Goal: Task Accomplishment & Management: Complete application form

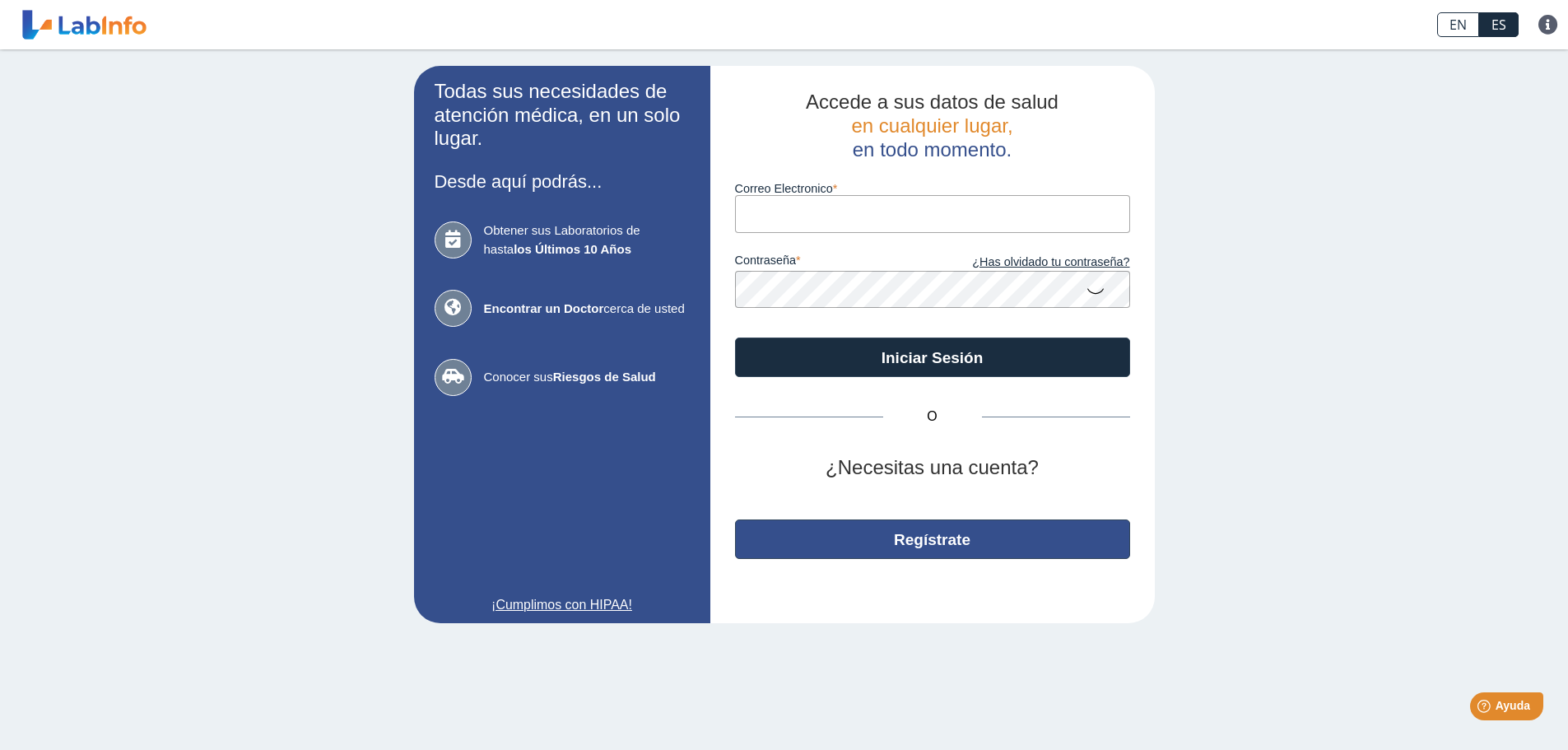
click at [894, 531] on button "Regístrate" at bounding box center [932, 539] width 395 height 40
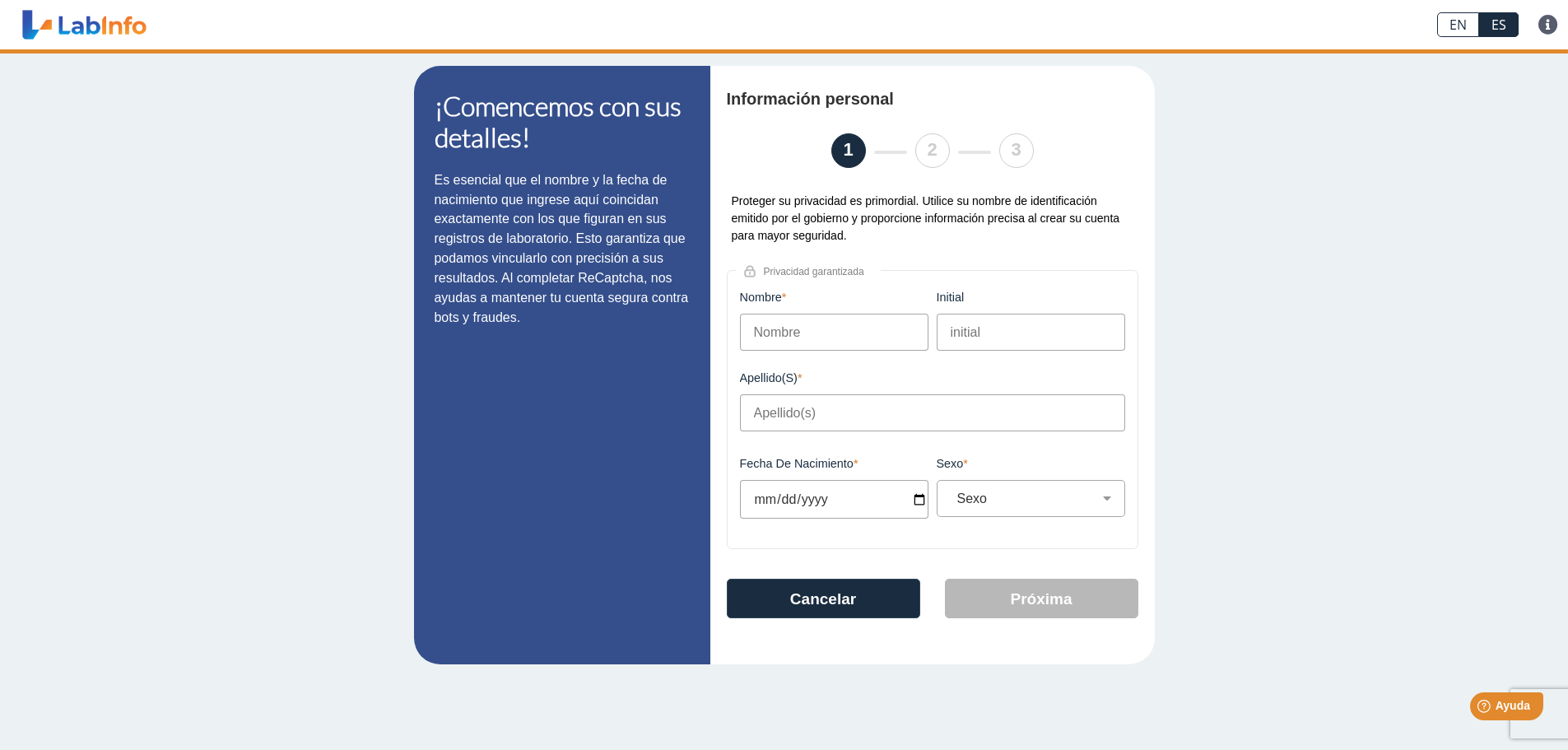
click at [809, 325] on input "Nombre" at bounding box center [834, 332] width 189 height 37
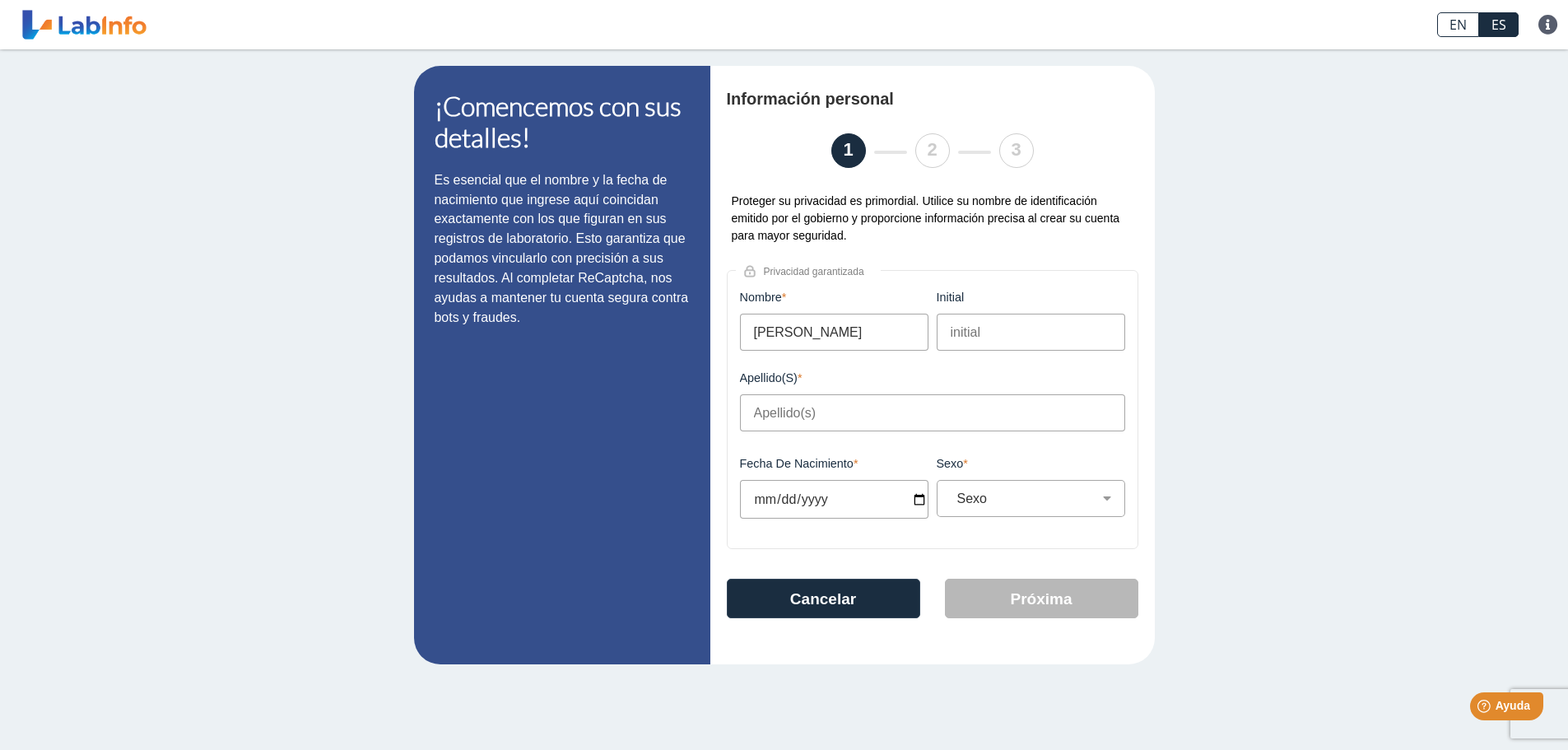
type input "[PERSON_NAME]"
drag, startPoint x: 996, startPoint y: 339, endPoint x: 859, endPoint y: 329, distance: 137.4
click at [859, 329] on form "Nombre [PERSON_NAME] campo es requerido initial a Este campo es requerido Apell…" at bounding box center [932, 418] width 393 height 254
type input "A"
type input "[PERSON_NAME]"
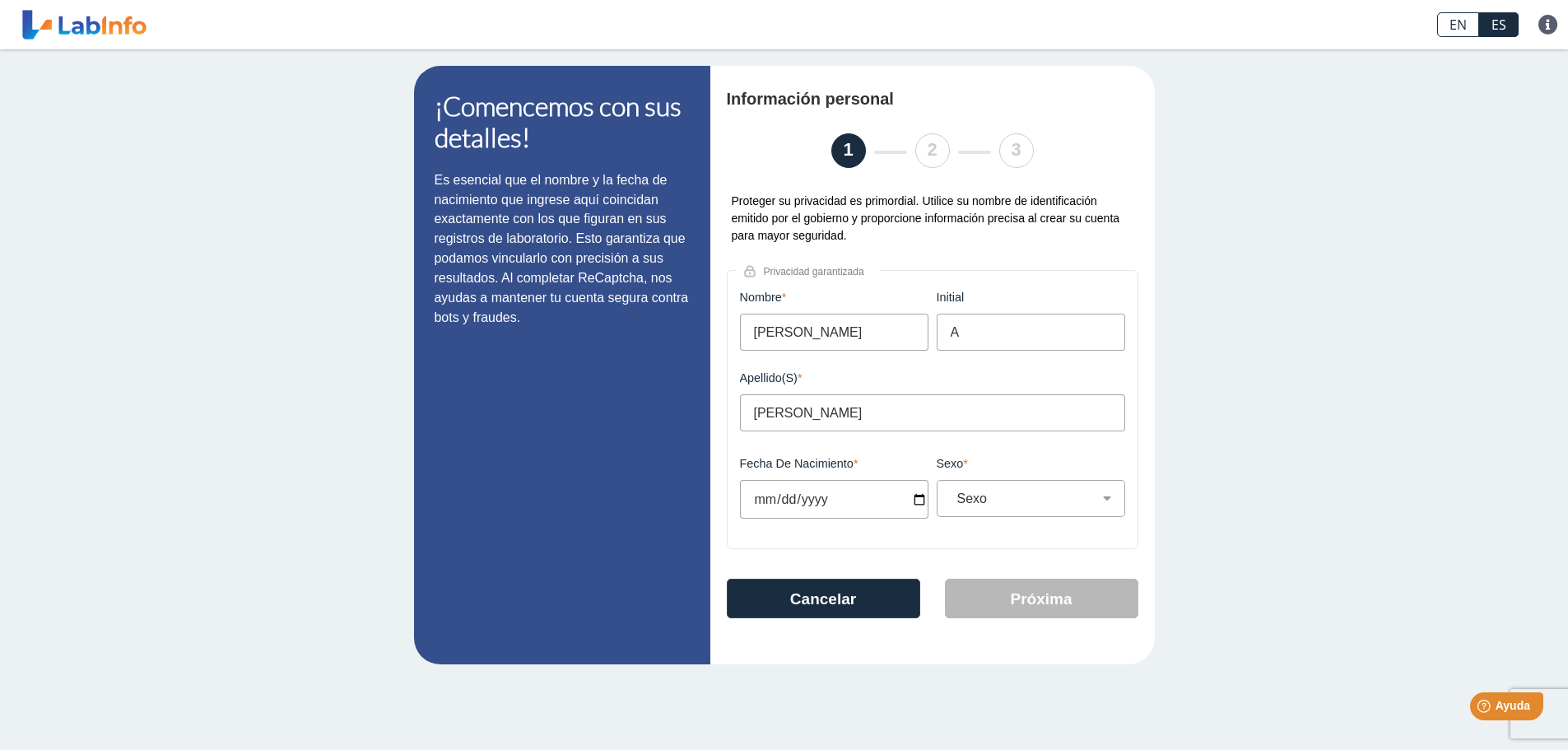
click at [805, 497] on input "Fecha de Nacimiento" at bounding box center [834, 499] width 189 height 39
click at [774, 495] on input "Fecha de Nacimiento" at bounding box center [834, 499] width 189 height 39
type input "[DATE]"
click at [1069, 516] on div "Sexo Masculino Femenino" at bounding box center [1031, 498] width 189 height 37
click at [1049, 498] on select "Sexo Masculino Femenino" at bounding box center [1038, 498] width 174 height 16
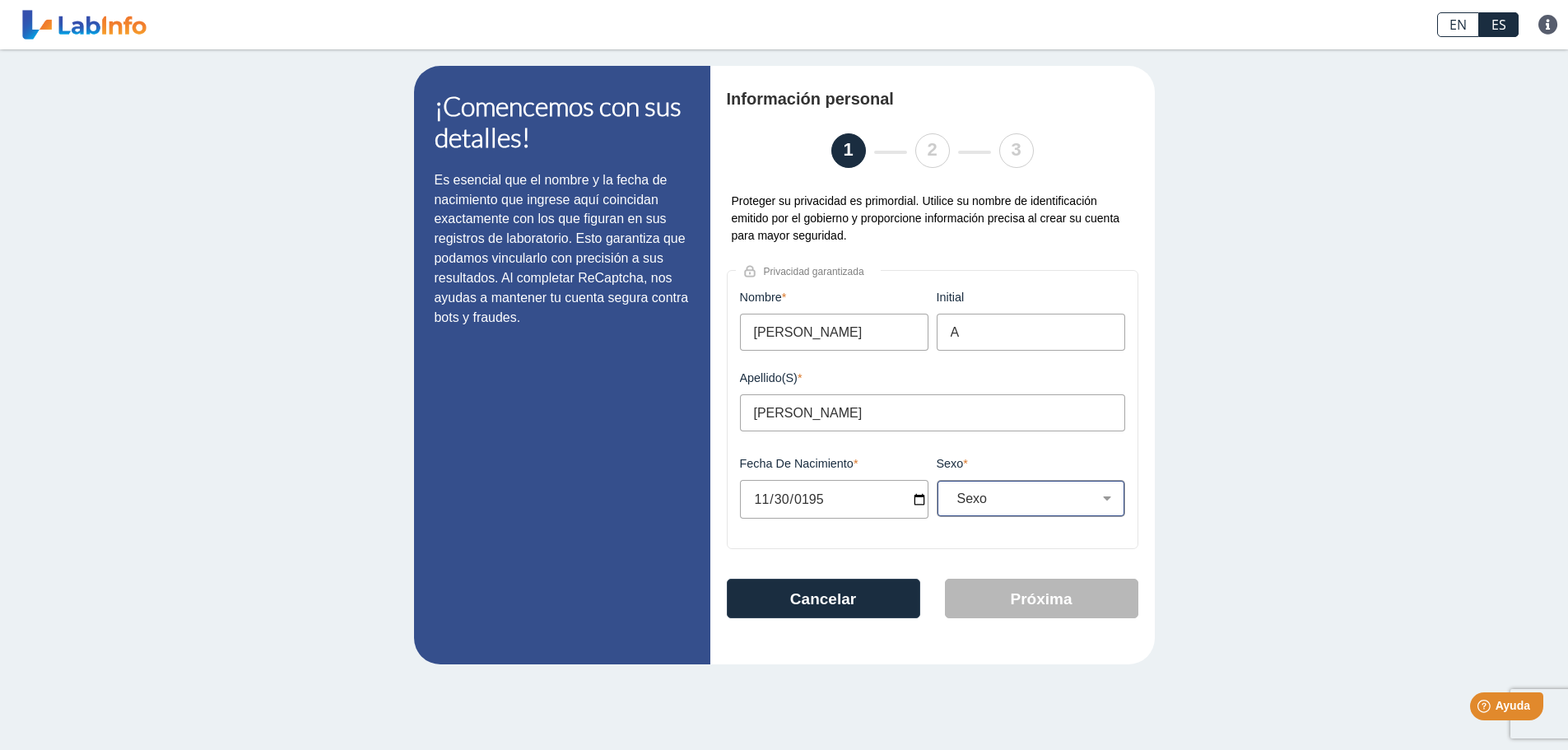
select select "F"
click at [951, 491] on select "Sexo Masculino Femenino" at bounding box center [1038, 498] width 174 height 16
click at [1013, 608] on button "Próxima" at bounding box center [1041, 598] width 193 height 40
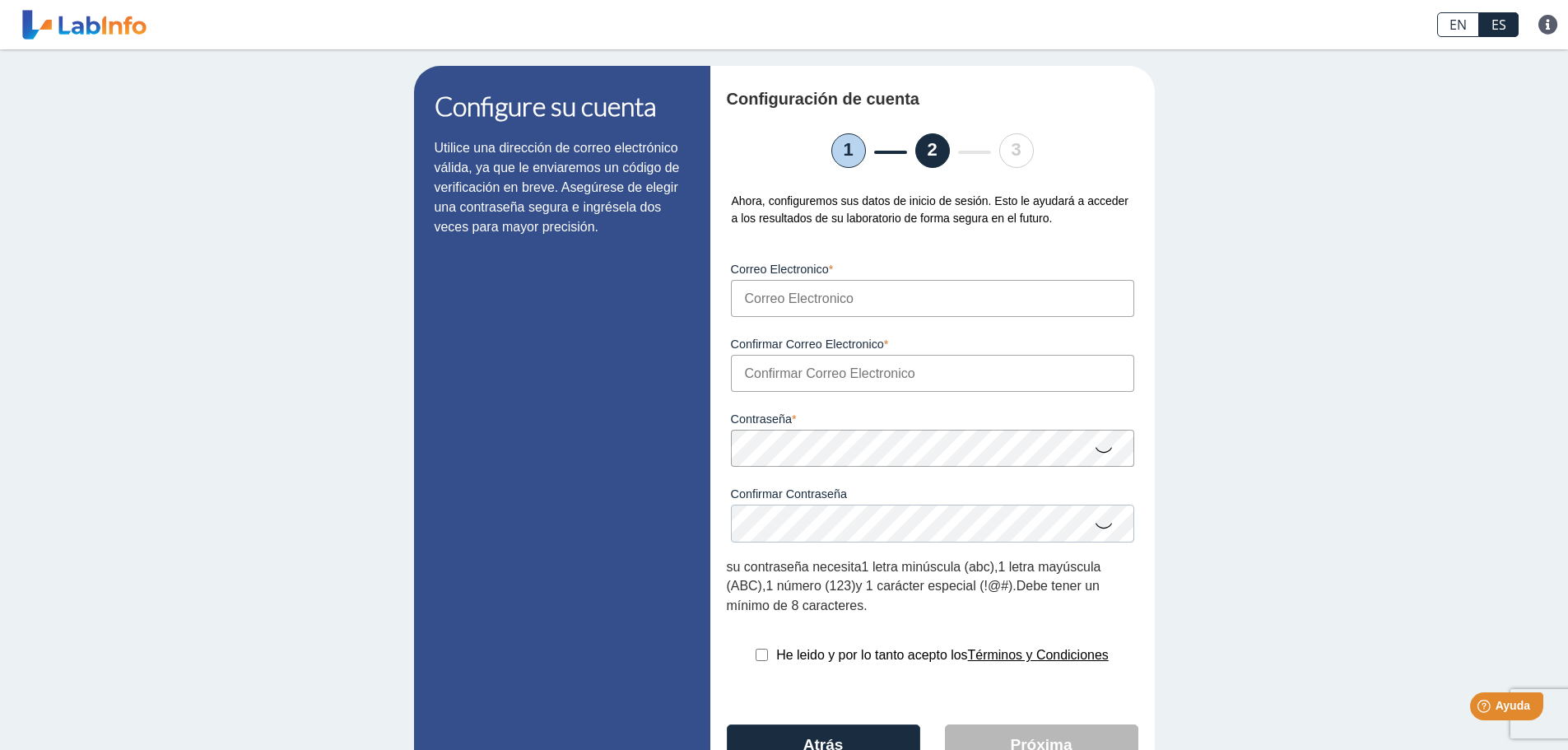
click at [753, 300] on input "Correo Electronico" at bounding box center [933, 298] width 404 height 37
type input "[EMAIL_ADDRESS][DOMAIN_NAME]"
click at [877, 370] on input "Confirmar Correo Electronico" at bounding box center [933, 373] width 404 height 37
type input "[EMAIL_ADDRESS][DOMAIN_NAME]"
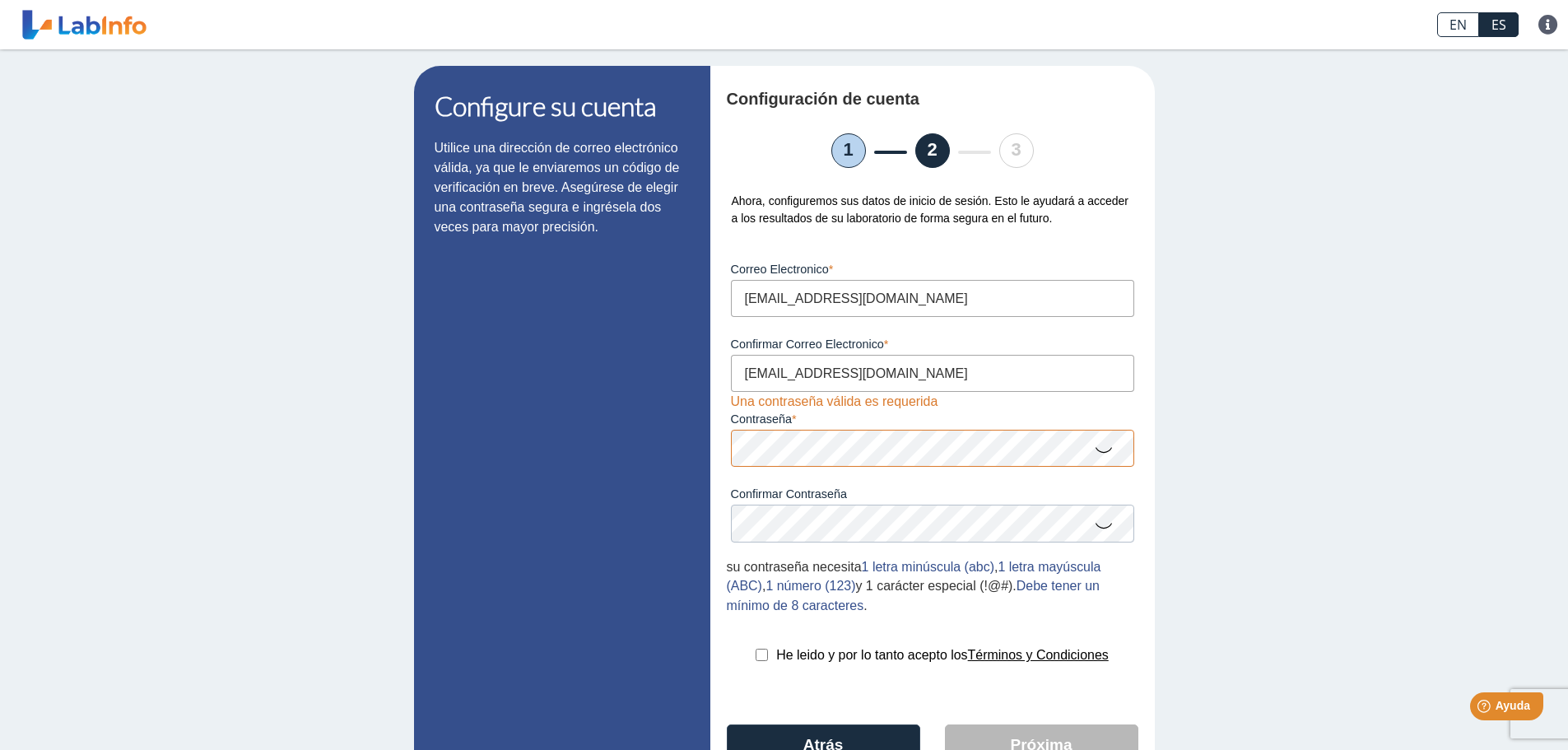
click at [1095, 452] on icon at bounding box center [1103, 449] width 19 height 32
click at [757, 650] on input "checkbox" at bounding box center [761, 655] width 12 height 12
checkbox input "true"
click at [1049, 741] on button "Próxima" at bounding box center [1041, 744] width 193 height 40
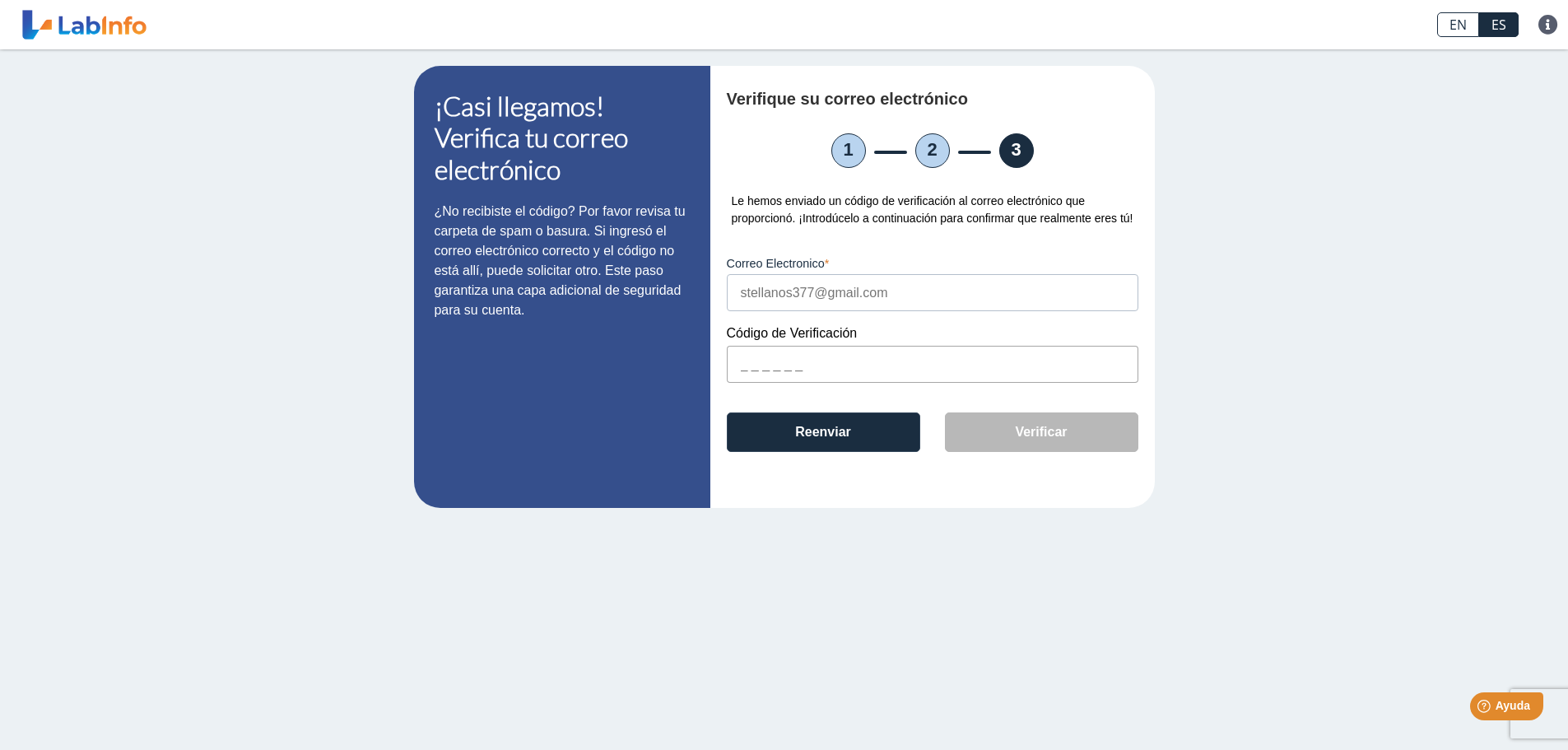
click at [791, 382] on input "text" at bounding box center [932, 364] width 412 height 37
type input "7ED100"
click at [1014, 450] on button "Verificar" at bounding box center [1041, 431] width 193 height 40
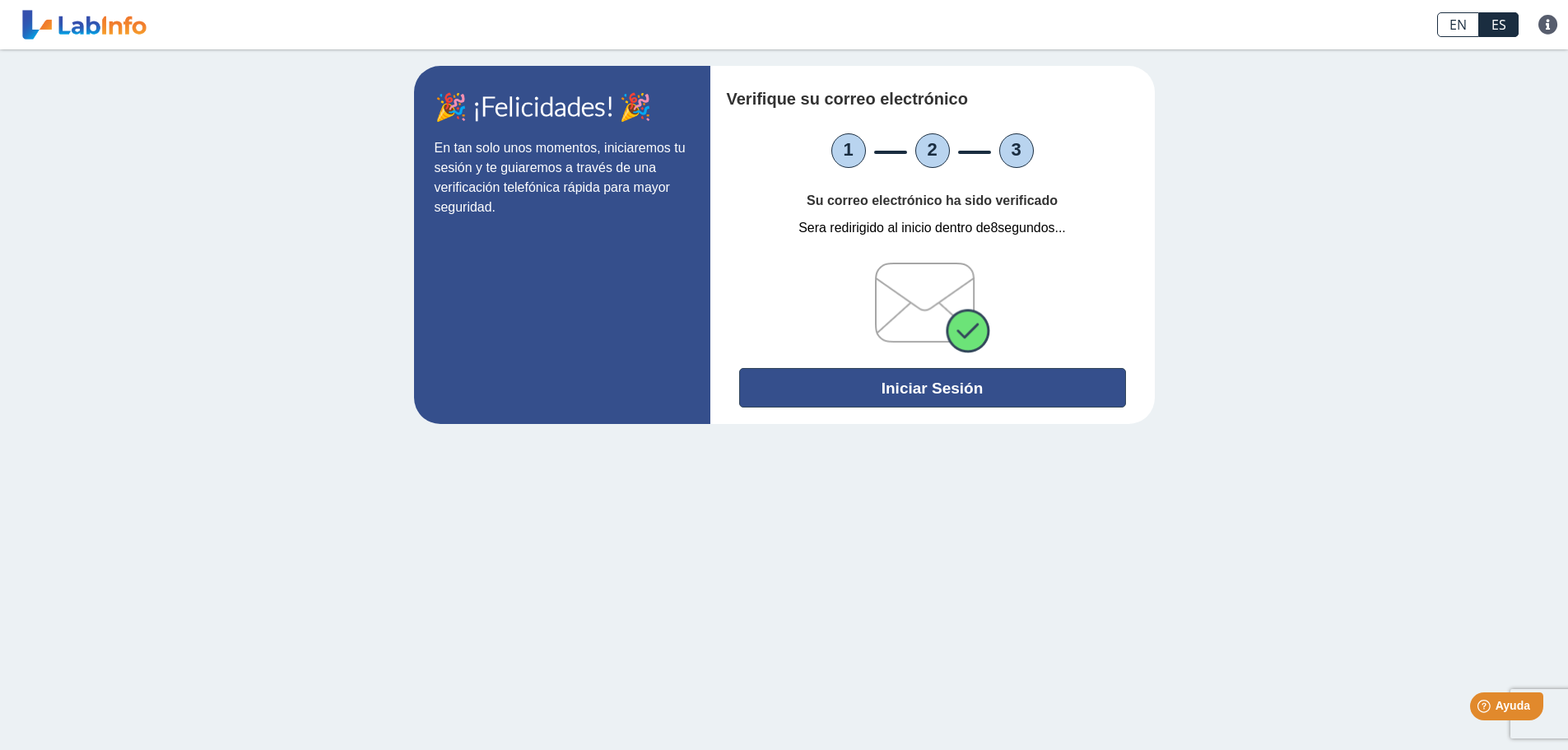
click at [1002, 388] on button "Iniciar Sesión" at bounding box center [933, 387] width 387 height 40
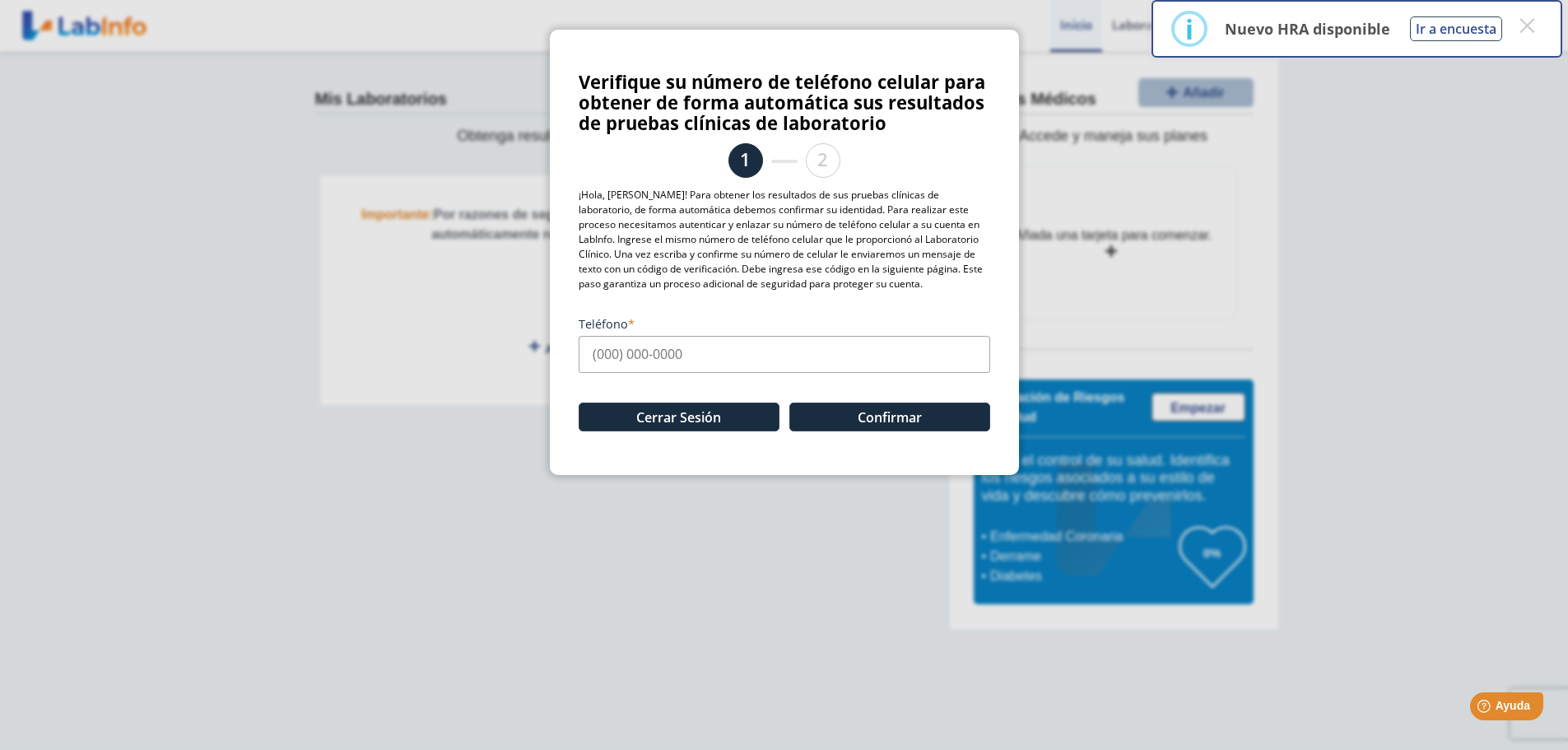
click at [682, 373] on input "Teléfono" at bounding box center [784, 355] width 412 height 37
click at [1526, 26] on button "×" at bounding box center [1526, 26] width 30 height 30
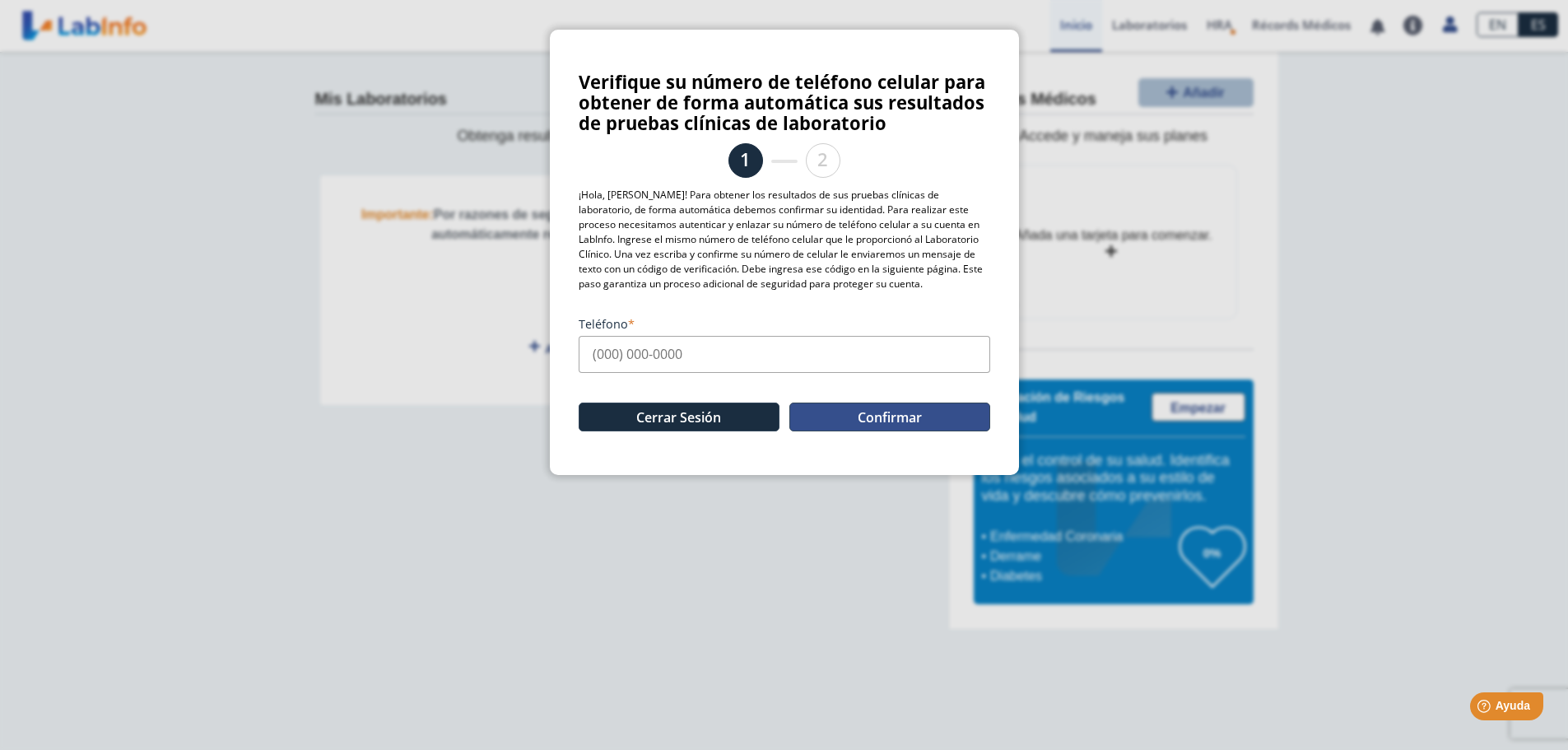
click at [883, 431] on button "Confirmar" at bounding box center [890, 417] width 201 height 29
click at [717, 373] on input "Teléfono" at bounding box center [784, 355] width 412 height 37
type input "[PHONE_NUMBER]"
click at [859, 431] on button "Confirmar" at bounding box center [890, 417] width 201 height 29
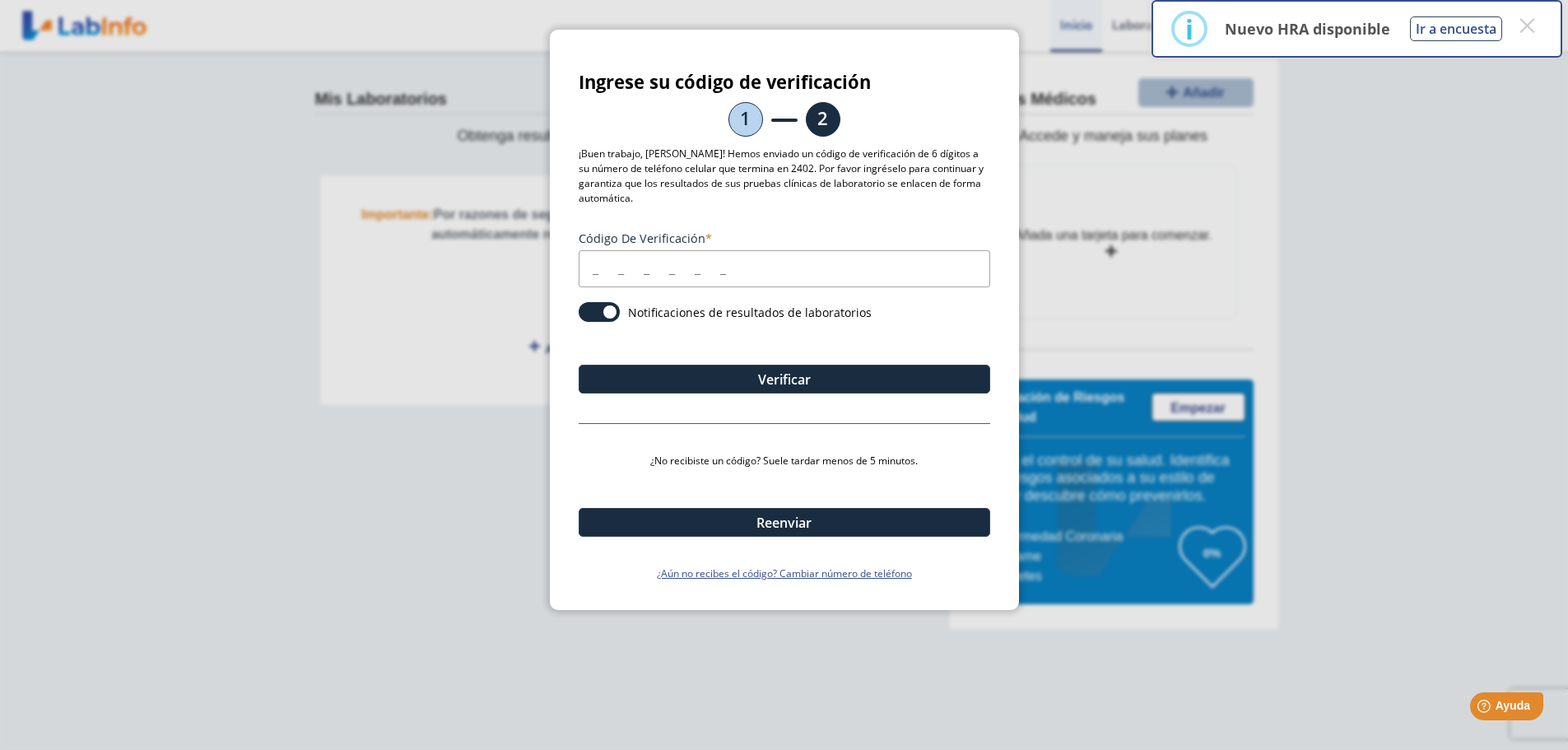
click at [742, 282] on input "Código de verificación" at bounding box center [784, 269] width 412 height 37
click at [687, 287] on input "Código de verificación" at bounding box center [784, 269] width 412 height 37
click at [739, 299] on div "Código de verificación Notificaciones de resultados de laboratorios Verificar ¿…" at bounding box center [784, 398] width 412 height 366
click at [739, 298] on div "Código de verificación Notificaciones de resultados de laboratorios Verificar ¿…" at bounding box center [784, 398] width 412 height 366
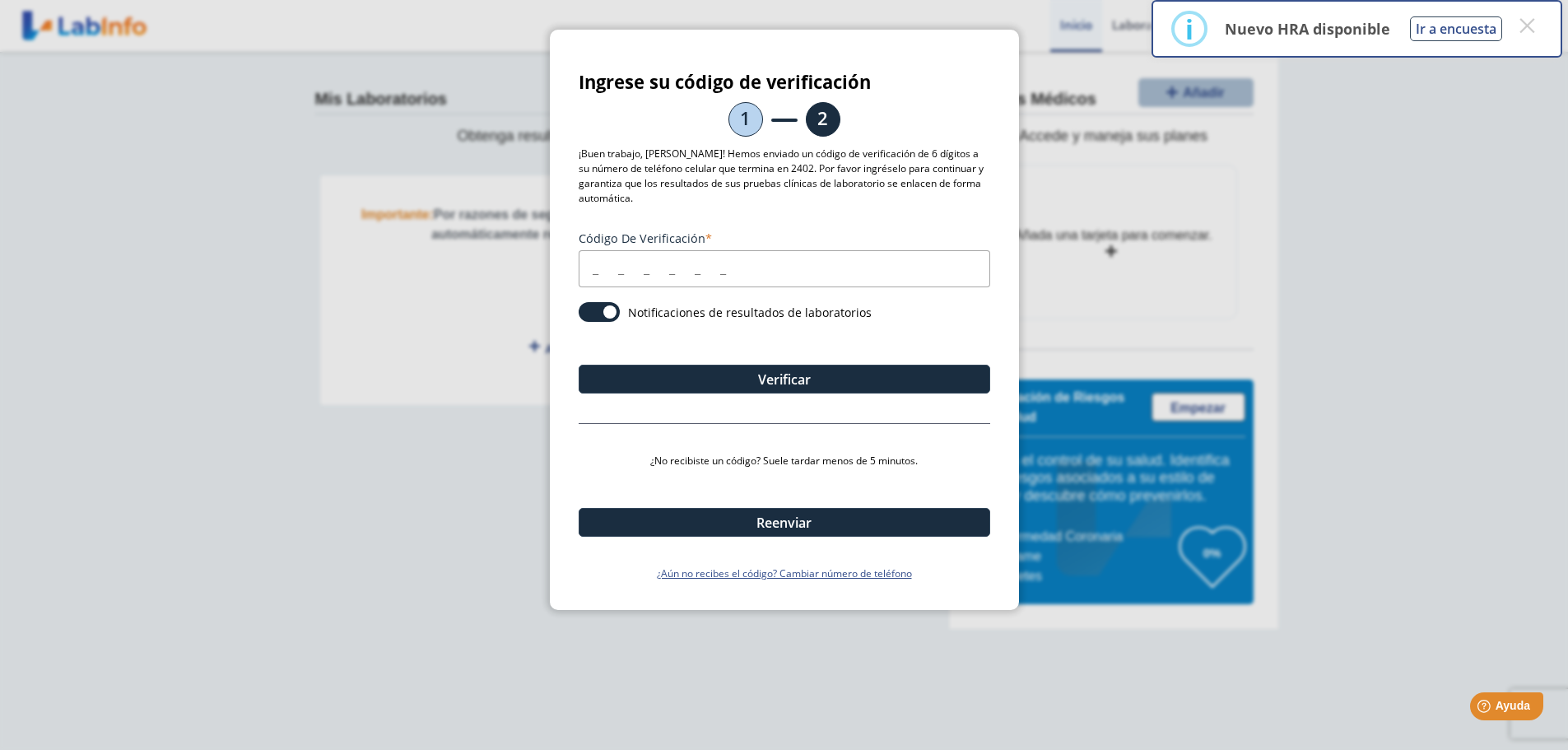
click at [735, 285] on input "Código de verificación" at bounding box center [784, 269] width 412 height 37
click at [730, 246] on label "Código de verificación" at bounding box center [784, 238] width 412 height 16
click at [730, 250] on input "Código de verificación" at bounding box center [784, 269] width 412 height 37
click at [734, 246] on label "Código de verificación" at bounding box center [784, 238] width 412 height 16
click at [734, 250] on input "Código de verificación" at bounding box center [784, 269] width 412 height 37
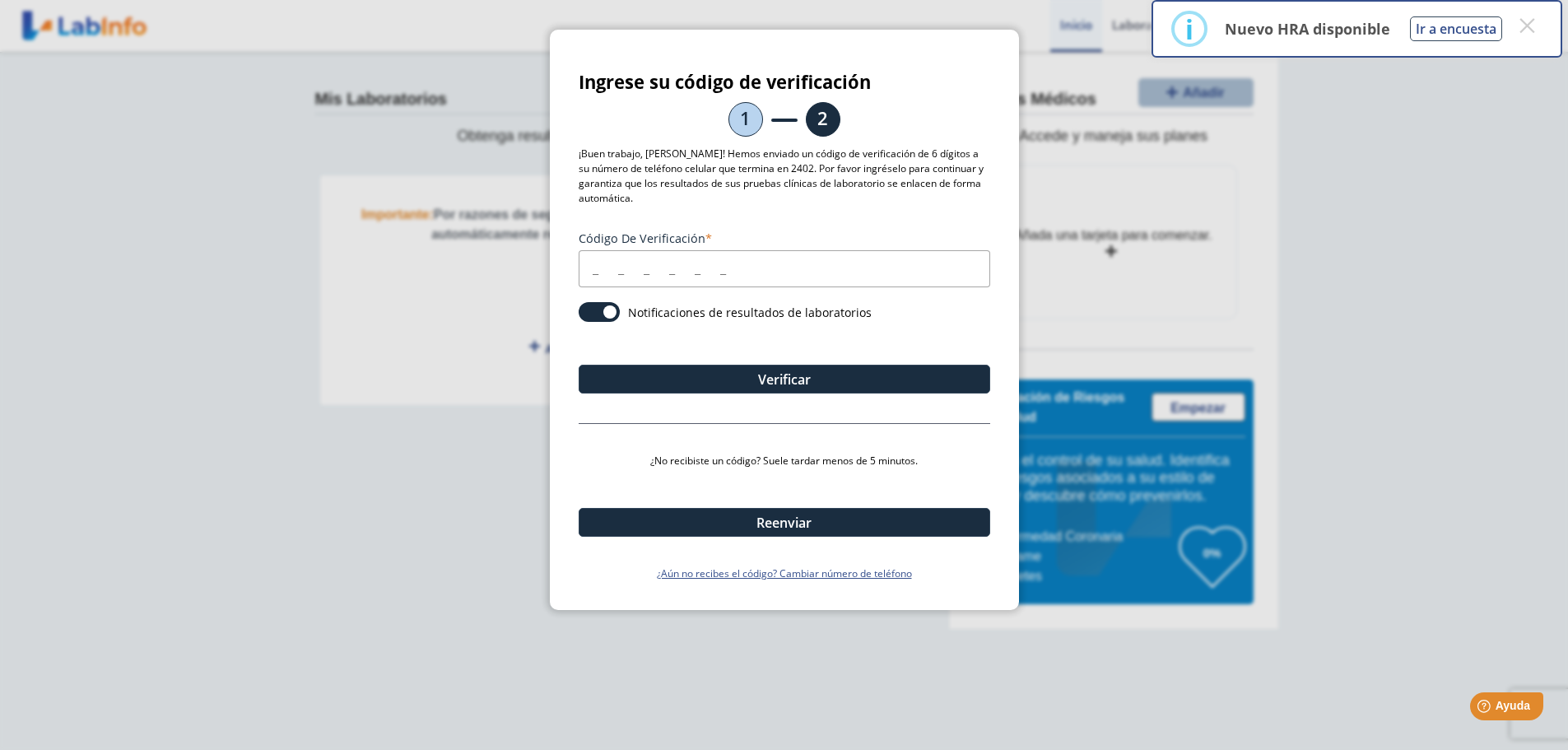
click at [723, 246] on label "Código de verificación" at bounding box center [784, 238] width 412 height 16
click at [723, 250] on input "Código de verificación" at bounding box center [784, 269] width 412 height 37
drag, startPoint x: 712, startPoint y: 252, endPoint x: 723, endPoint y: 258, distance: 12.5
click at [712, 246] on label "Código de verificación" at bounding box center [784, 238] width 412 height 16
click at [712, 254] on input "Código de verificación" at bounding box center [784, 269] width 412 height 37
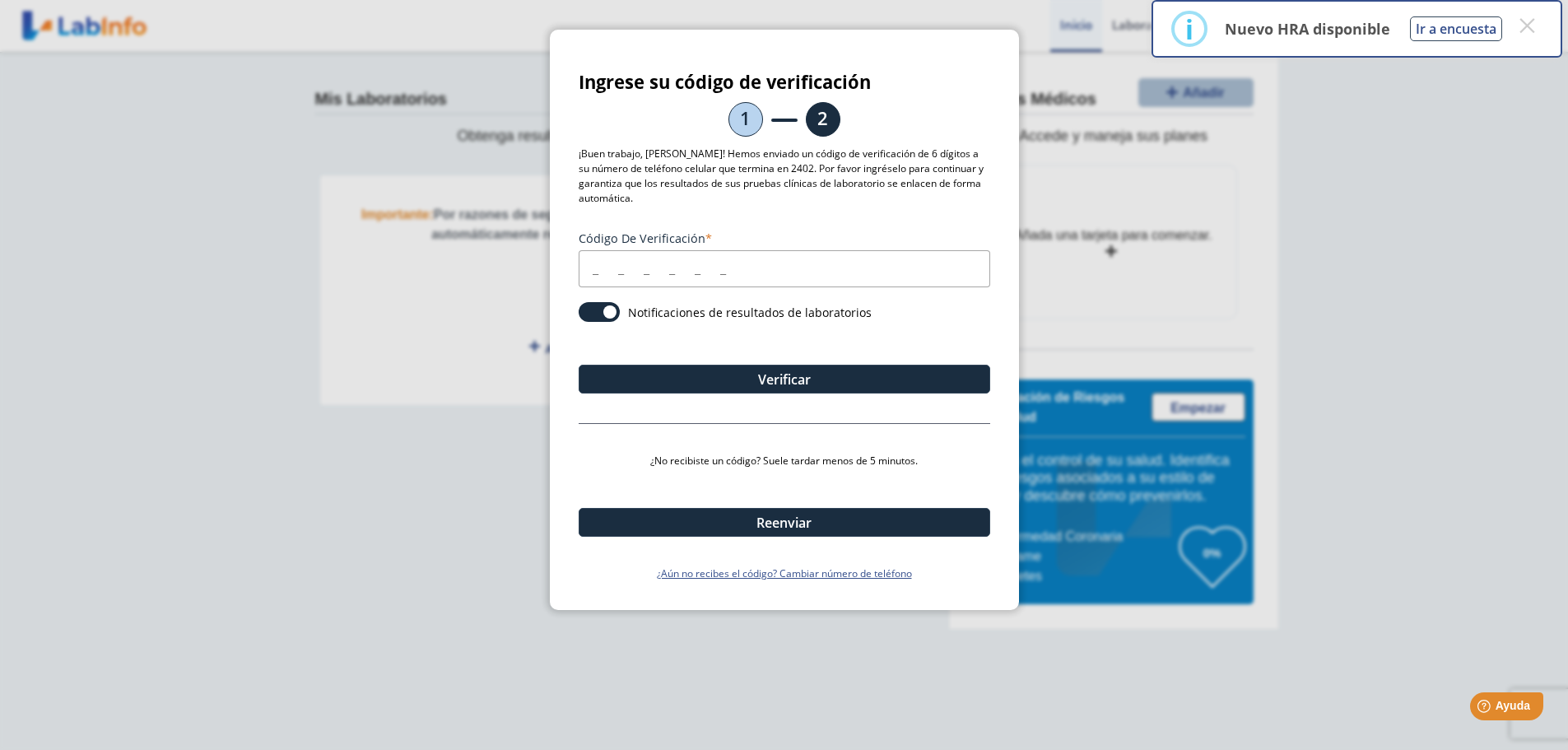
click at [747, 261] on input "Código de verificación" at bounding box center [784, 269] width 412 height 37
click at [693, 281] on input "Código de verificación" at bounding box center [784, 269] width 412 height 37
click at [592, 316] on span at bounding box center [599, 311] width 41 height 19
click at [0, 0] on input "checkbox" at bounding box center [0, 0] width 0 height 0
click at [601, 322] on span at bounding box center [599, 311] width 41 height 19
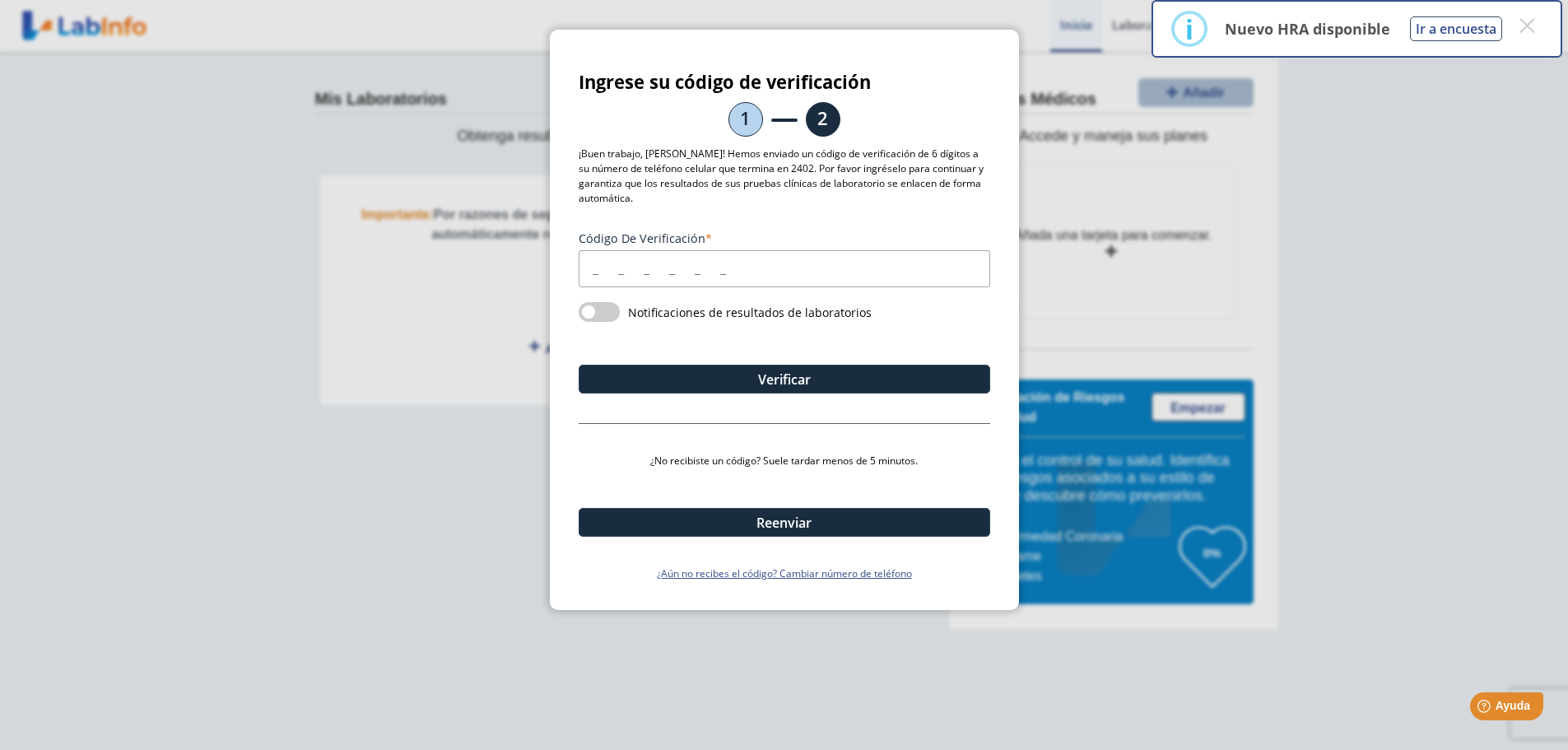
click at [0, 0] on input "checkbox" at bounding box center [0, 0] width 0 height 0
click at [924, 581] on link "¿Aún no recibes el código? Cambiar número de teléfono" at bounding box center [784, 574] width 412 height 15
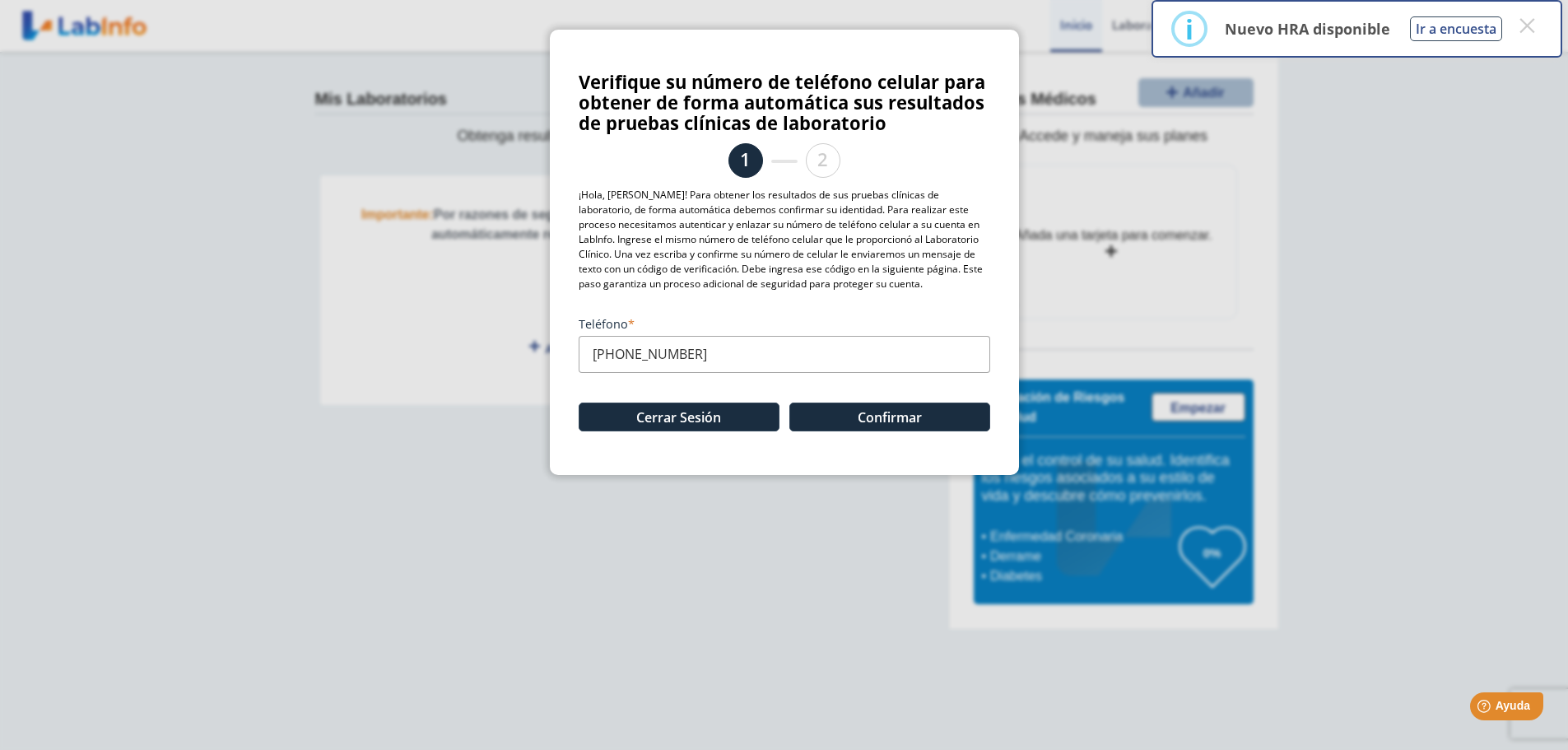
drag, startPoint x: 717, startPoint y: 405, endPoint x: 58, endPoint y: 459, distance: 661.2
click at [65, 457] on ngb-modal-window "Verifique su número de teléfono celular para obtener de forma automática sus re…" at bounding box center [784, 375] width 1568 height 750
type input "[PHONE_NUMBER]"
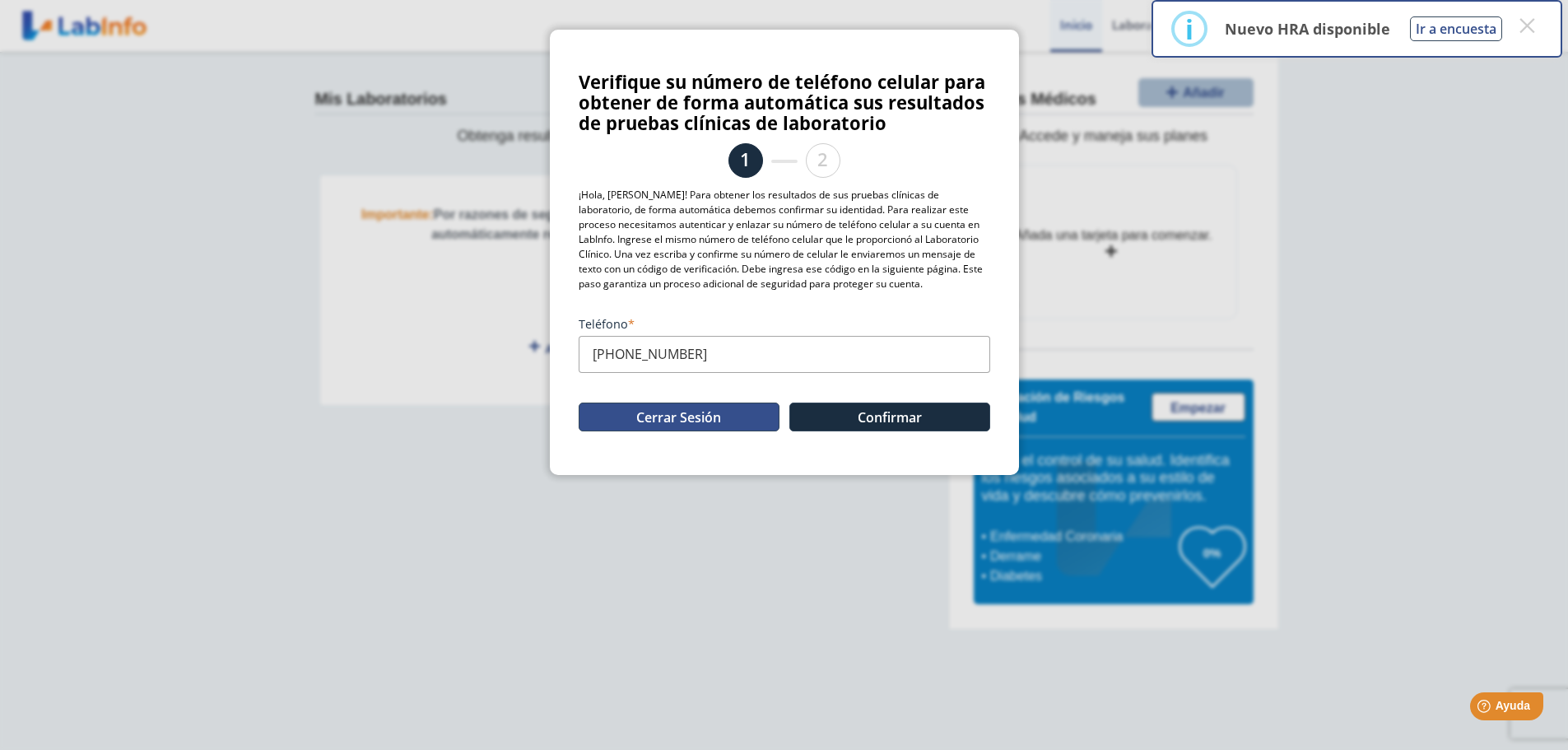
click at [711, 431] on button "Cerrar Sesión" at bounding box center [678, 417] width 201 height 29
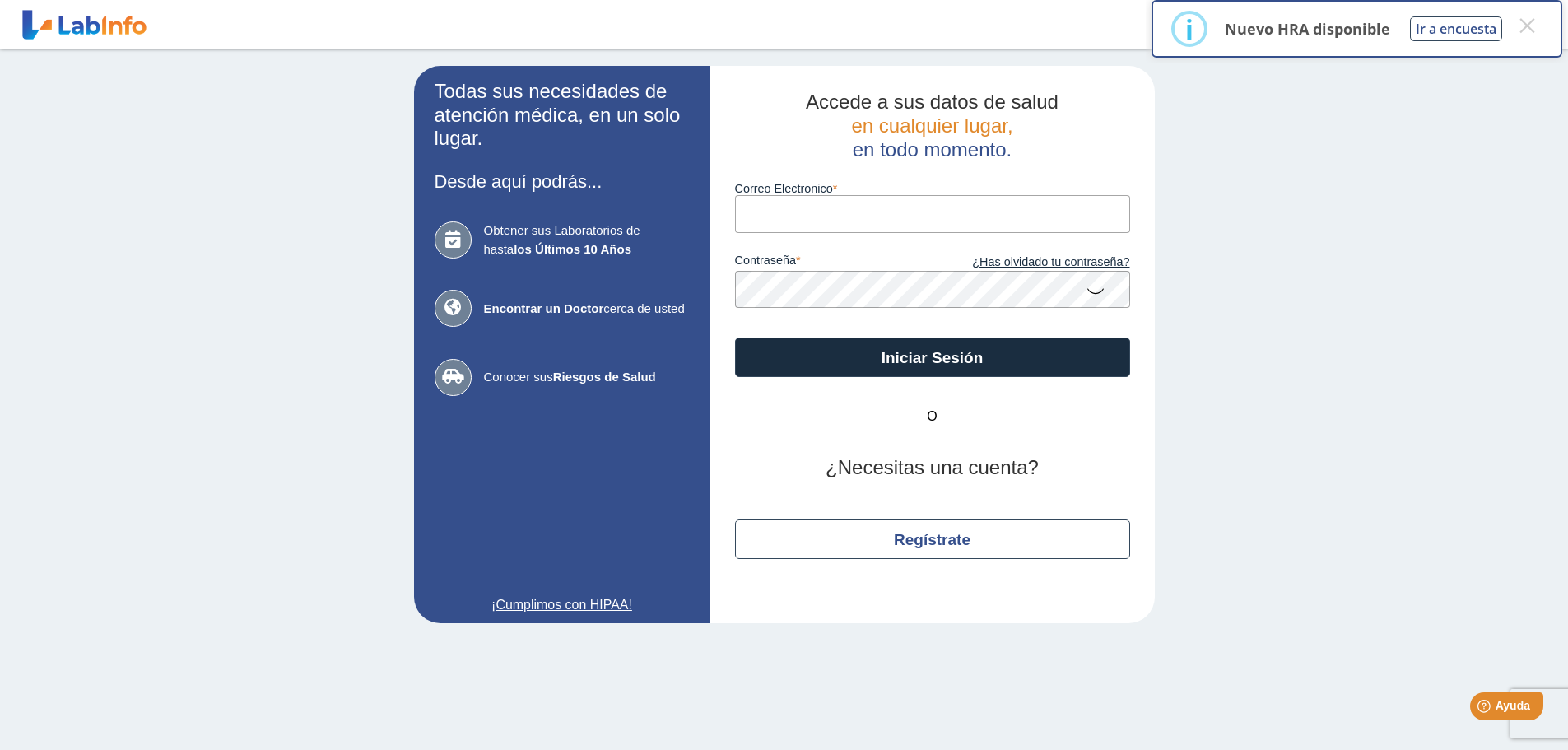
click at [871, 219] on input "Correo Electronico" at bounding box center [932, 214] width 395 height 37
click at [735, 338] on button "Iniciar Sesión" at bounding box center [932, 357] width 395 height 40
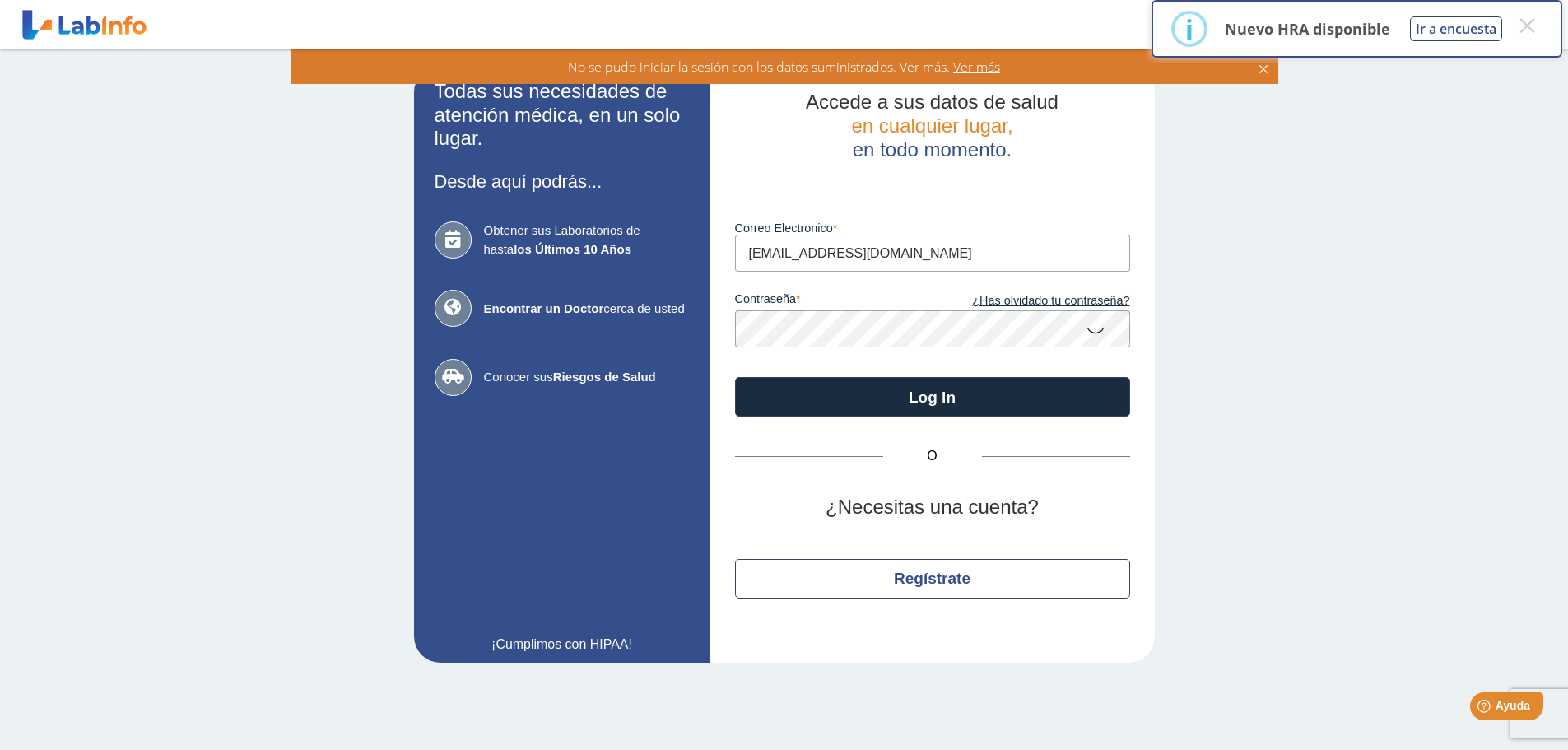
click at [864, 255] on input "[EMAIL_ADDRESS][DOMAIN_NAME]" at bounding box center [932, 253] width 395 height 37
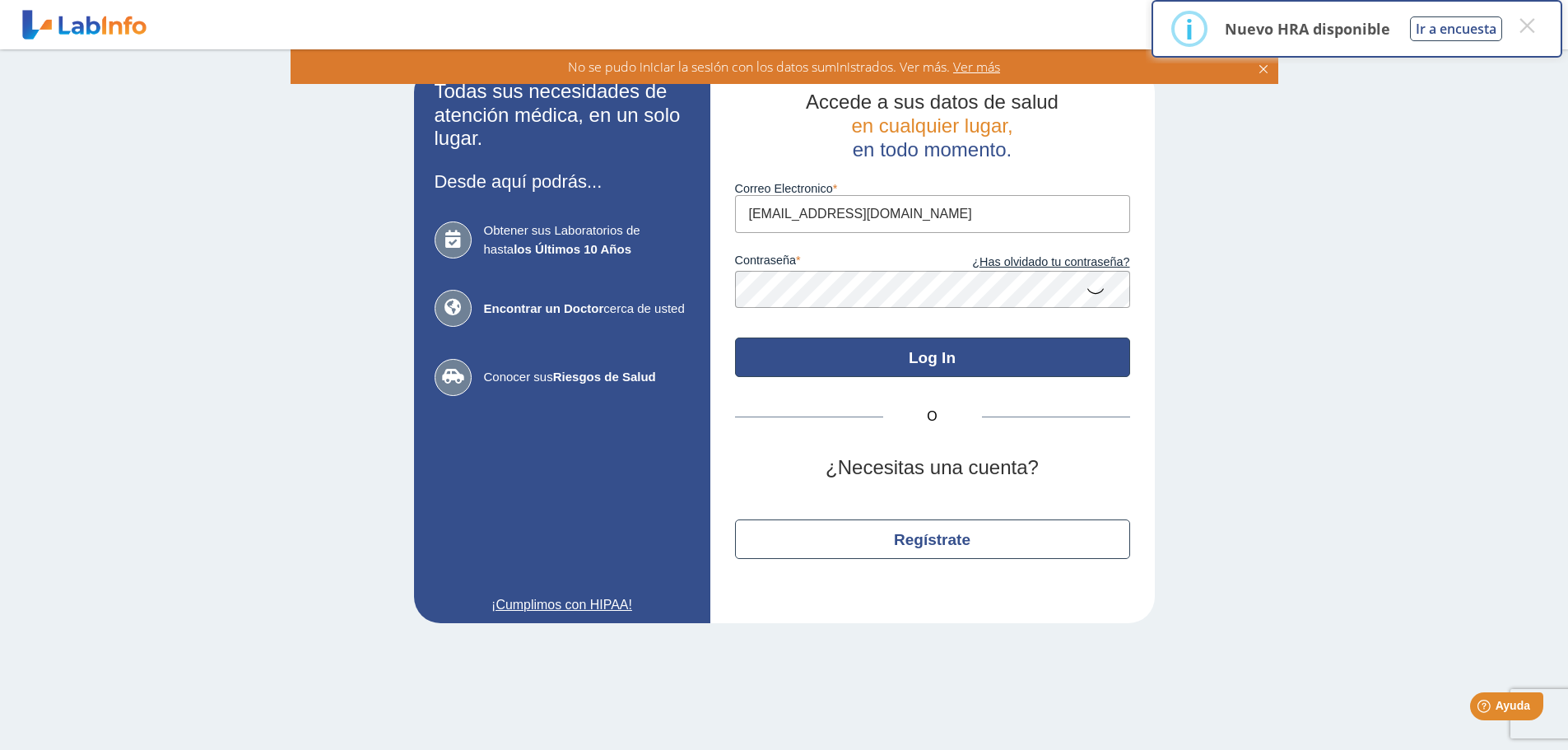
click at [865, 371] on button "Log In" at bounding box center [932, 357] width 395 height 40
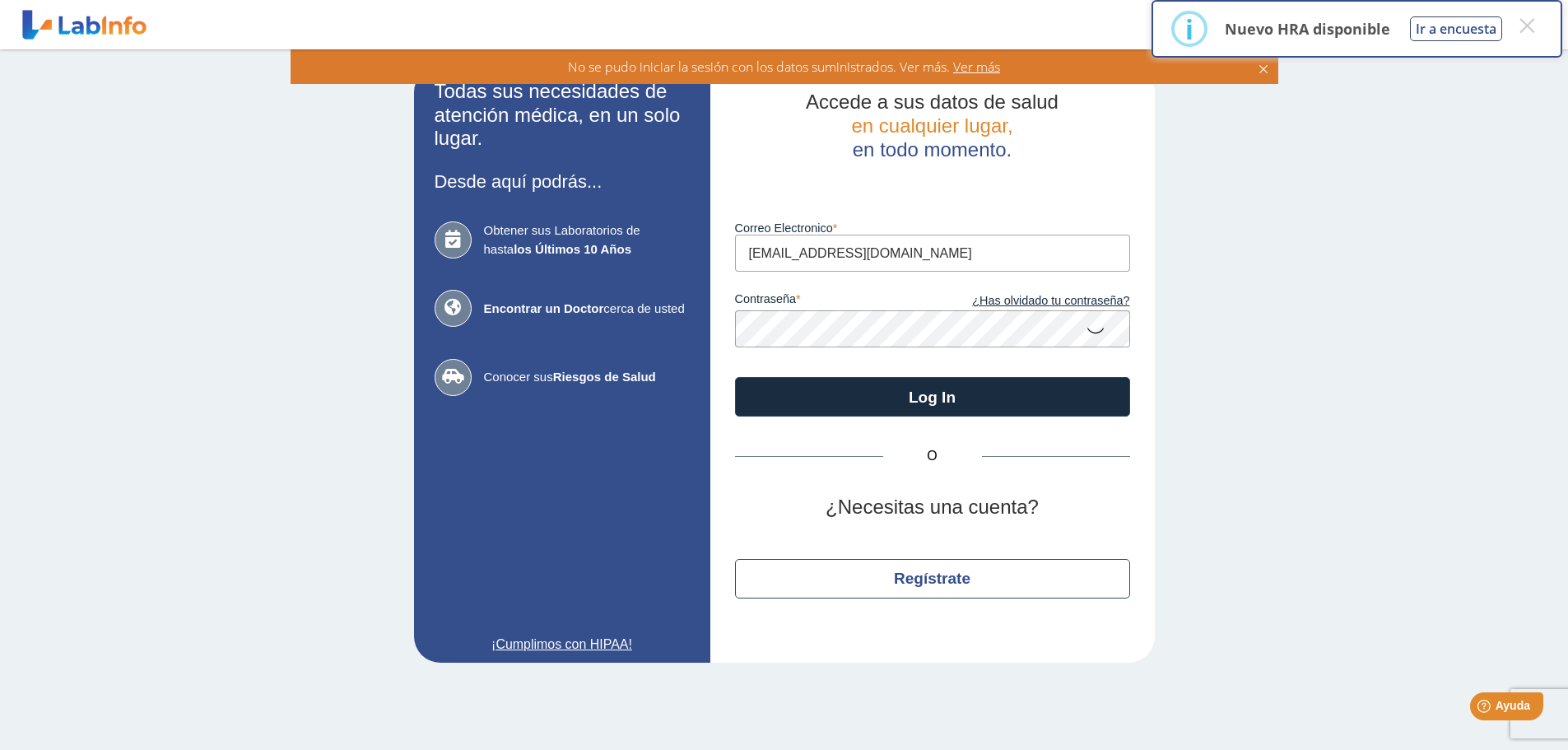
click at [863, 253] on input "[EMAIL_ADDRESS][DOMAIN_NAME]" at bounding box center [932, 253] width 395 height 37
type input "[EMAIL_ADDRESS][DOMAIN_NAME]"
click at [735, 377] on button "Log In" at bounding box center [932, 396] width 395 height 40
